Goal: Check status: Check status

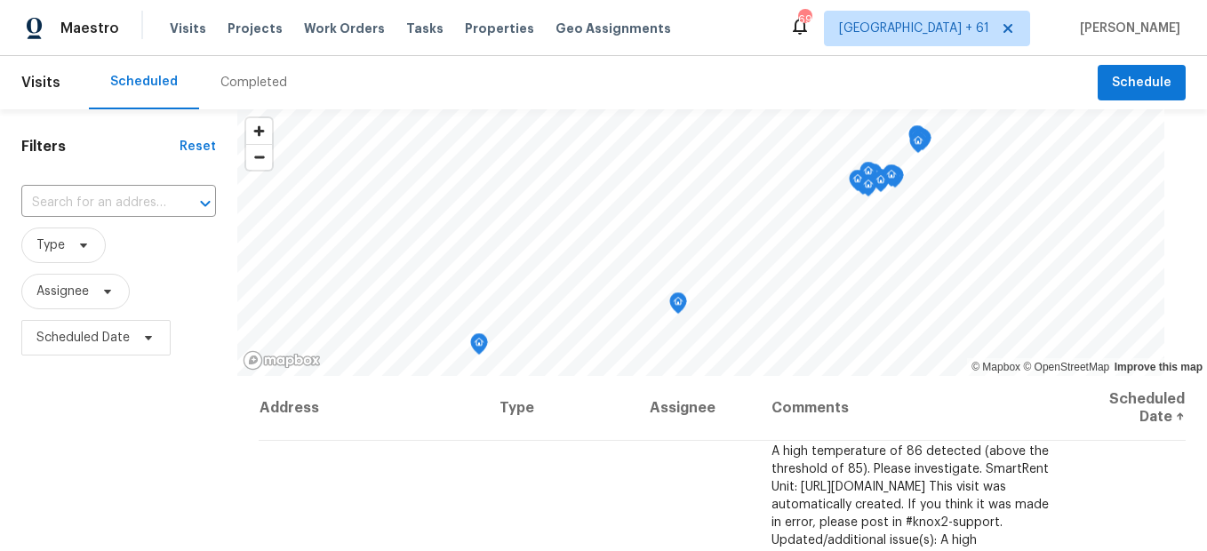
click at [256, 103] on div "Completed" at bounding box center [253, 82] width 109 height 53
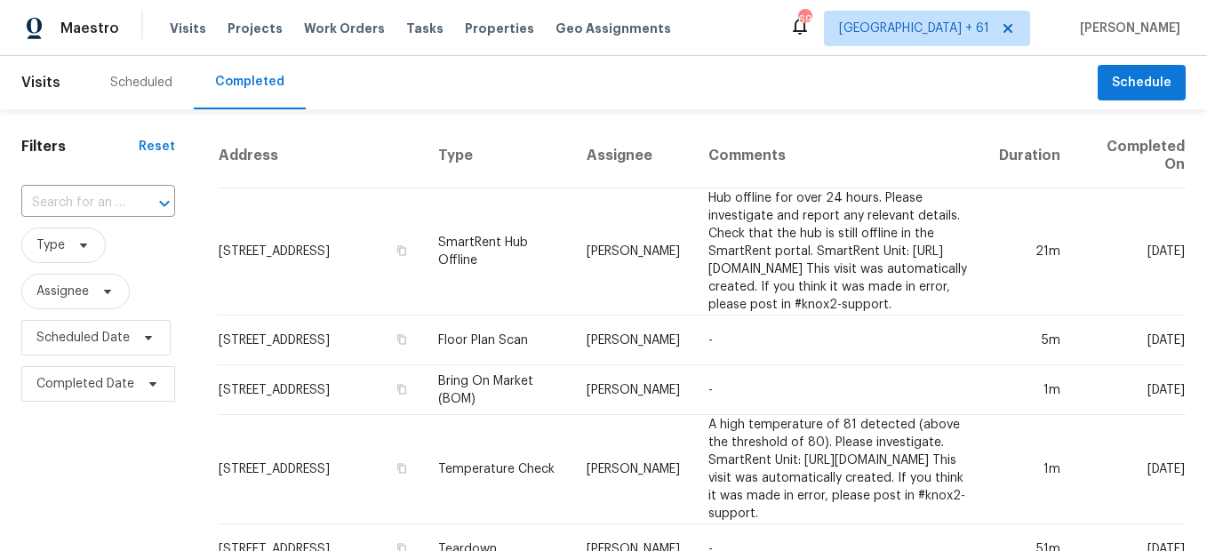
click at [132, 200] on div at bounding box center [152, 203] width 46 height 25
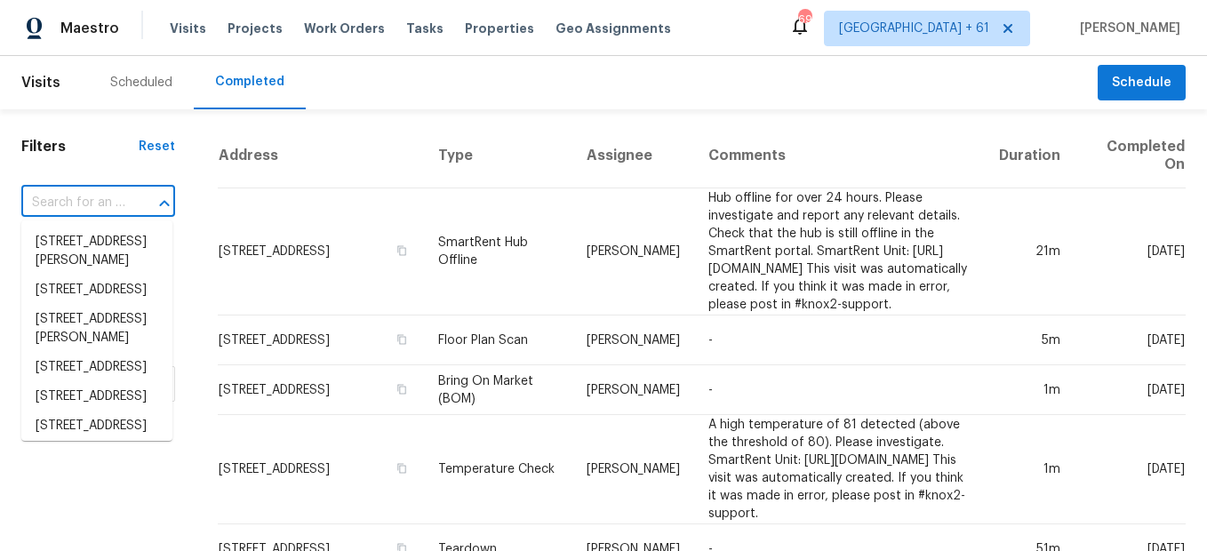
paste input "[STREET_ADDRESS]"
type input "[STREET_ADDRESS]"
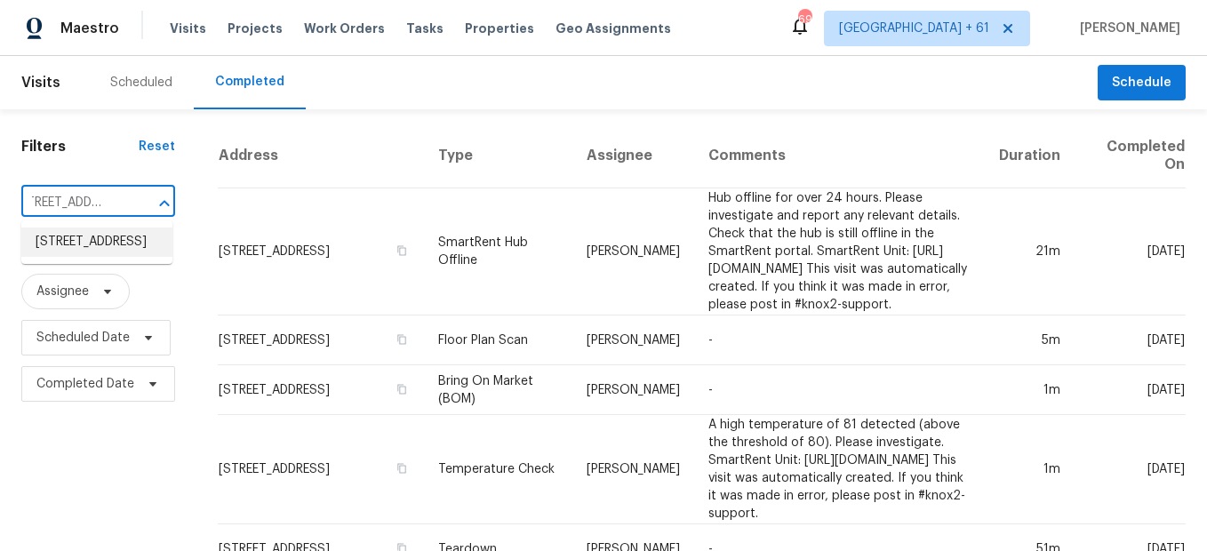
click at [54, 257] on li "[STREET_ADDRESS]" at bounding box center [96, 242] width 151 height 29
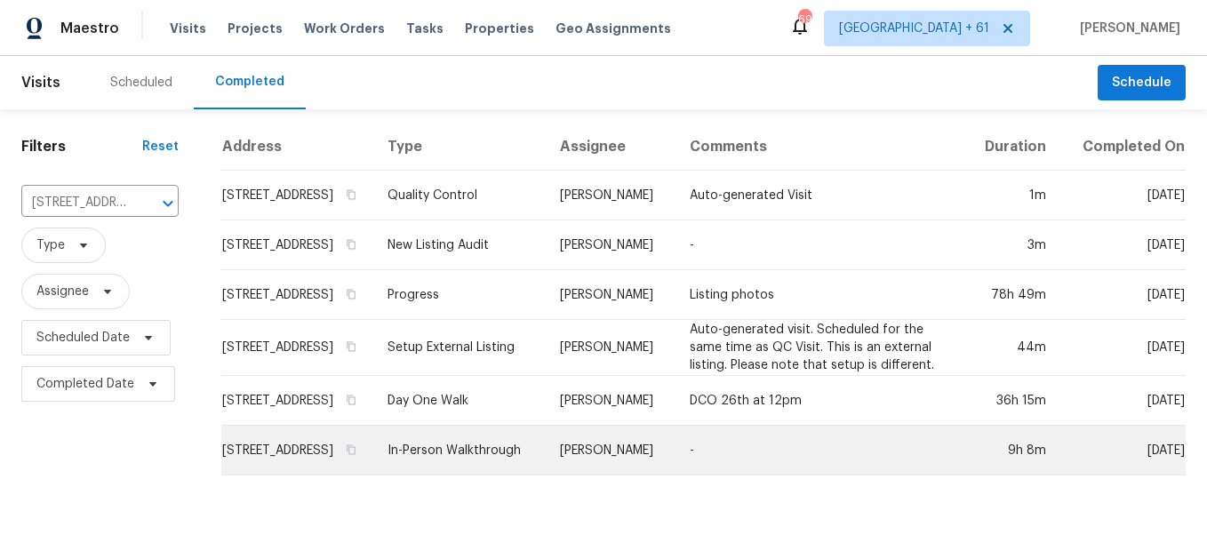
click at [478, 470] on td "In-Person Walkthrough" at bounding box center [459, 451] width 172 height 50
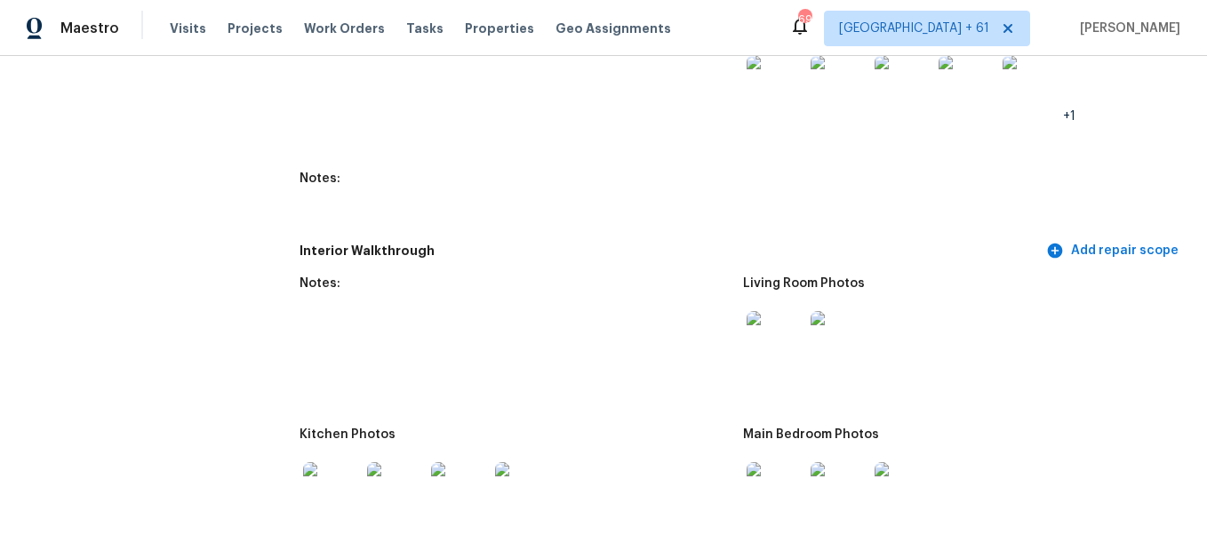
scroll to position [2311, 0]
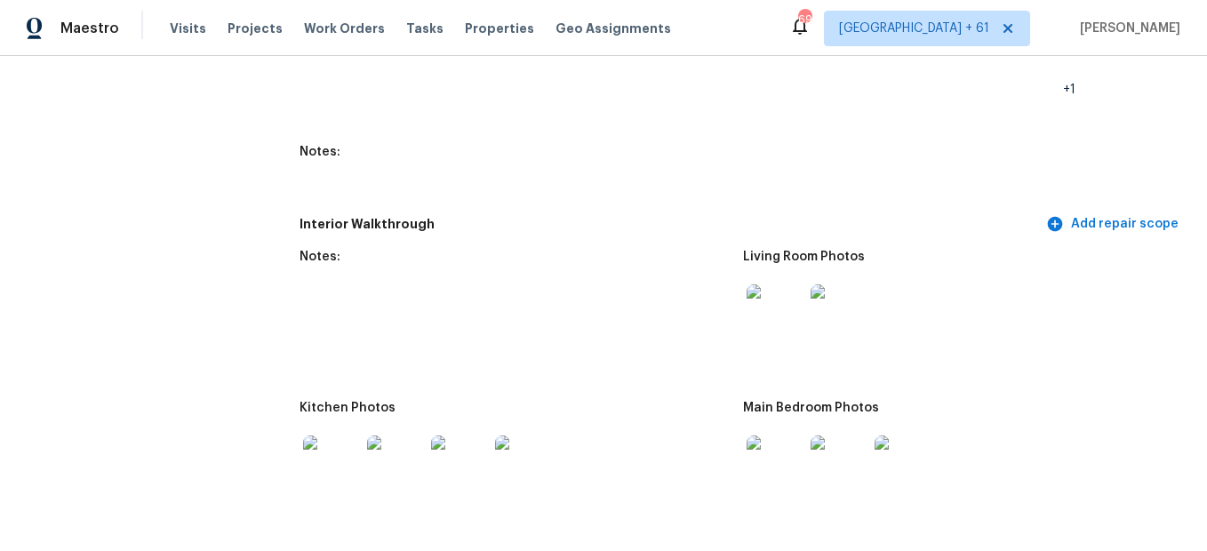
click at [773, 300] on img at bounding box center [775, 312] width 57 height 57
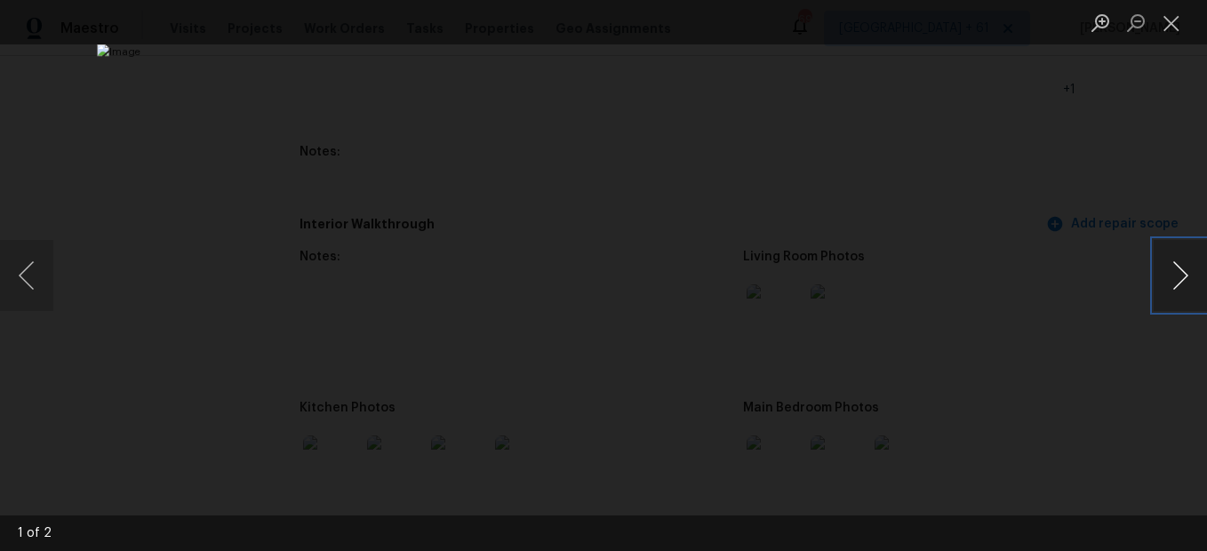
click at [1184, 282] on button "Next image" at bounding box center [1180, 275] width 53 height 71
